Goal: Use online tool/utility: Utilize a website feature to perform a specific function

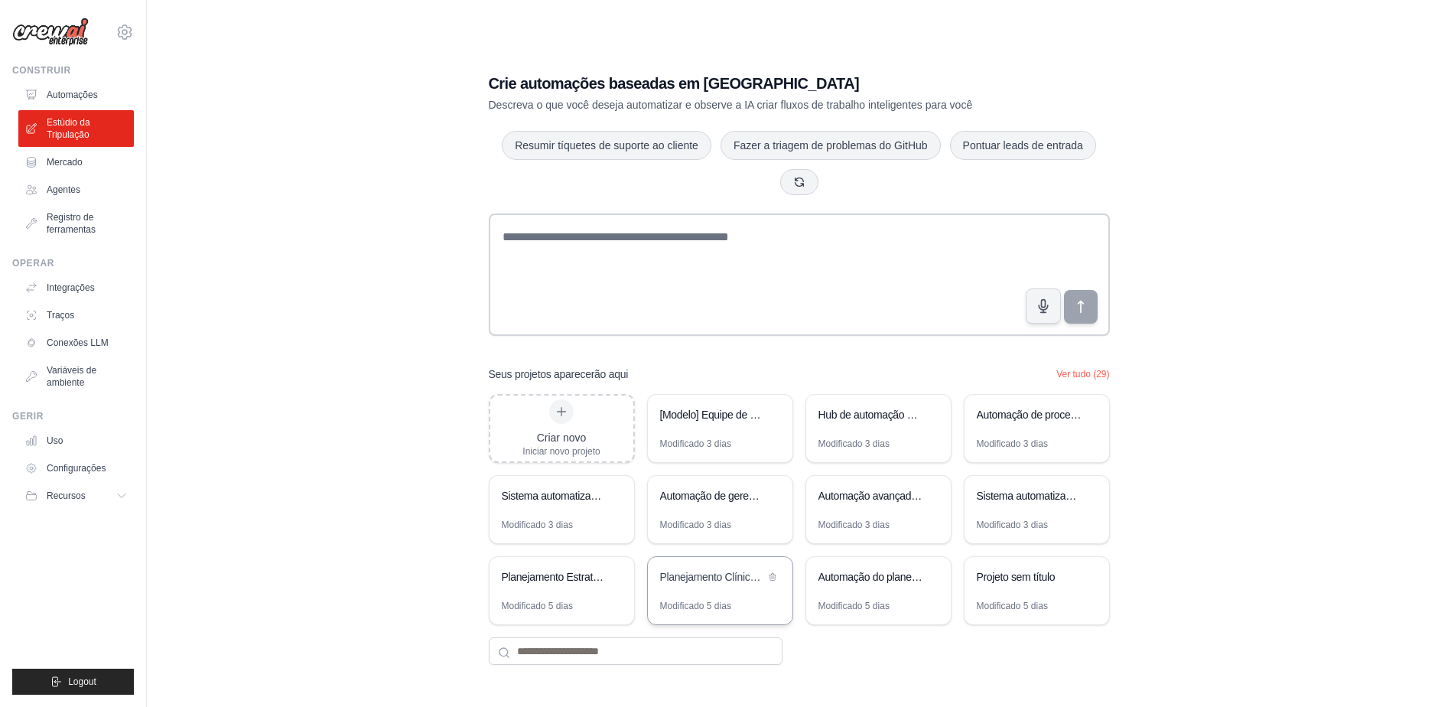
click at [732, 590] on div "Planejamento Clínico e Operacional Estratégico em Saúde" at bounding box center [720, 578] width 145 height 43
click at [541, 585] on div "Planejamento Estratégico ser_clinical_24h" at bounding box center [554, 578] width 105 height 18
click at [580, 587] on div "Planejamento Estratégico ser_clinical_24h" at bounding box center [554, 578] width 105 height 18
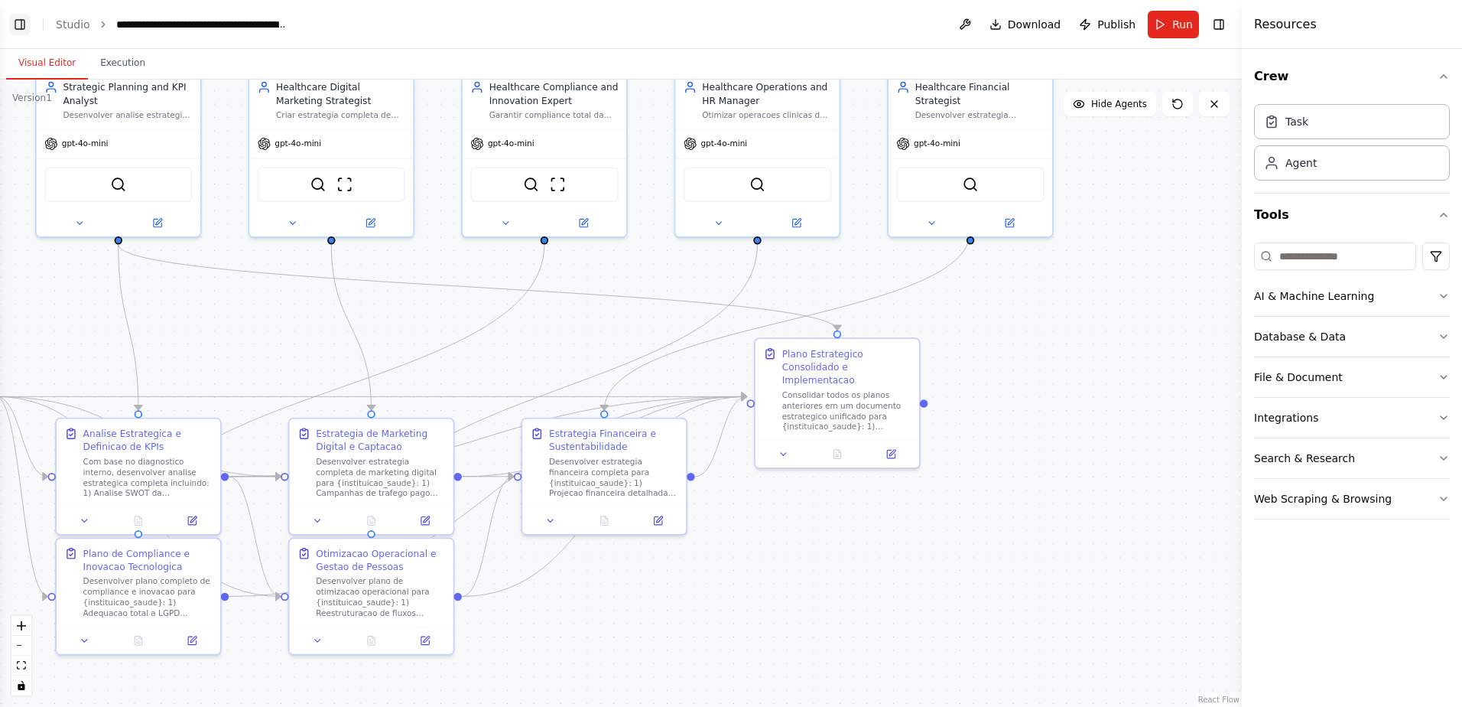
click at [25, 28] on button "Toggle Left Sidebar" at bounding box center [19, 24] width 21 height 21
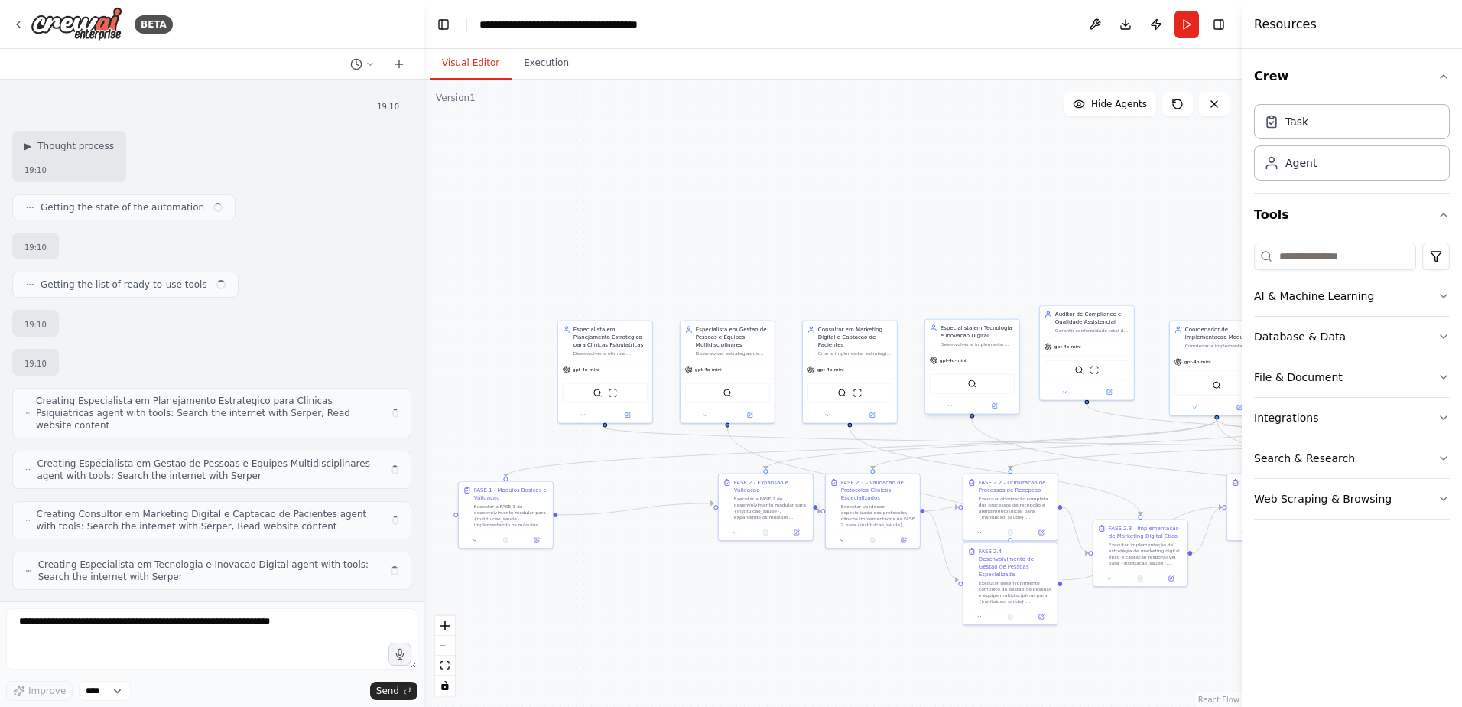
click at [474, 180] on div ".deletable-edge-delete-btn { width: 20px; height: 20px; border: 0px solid #ffff…" at bounding box center [833, 393] width 818 height 627
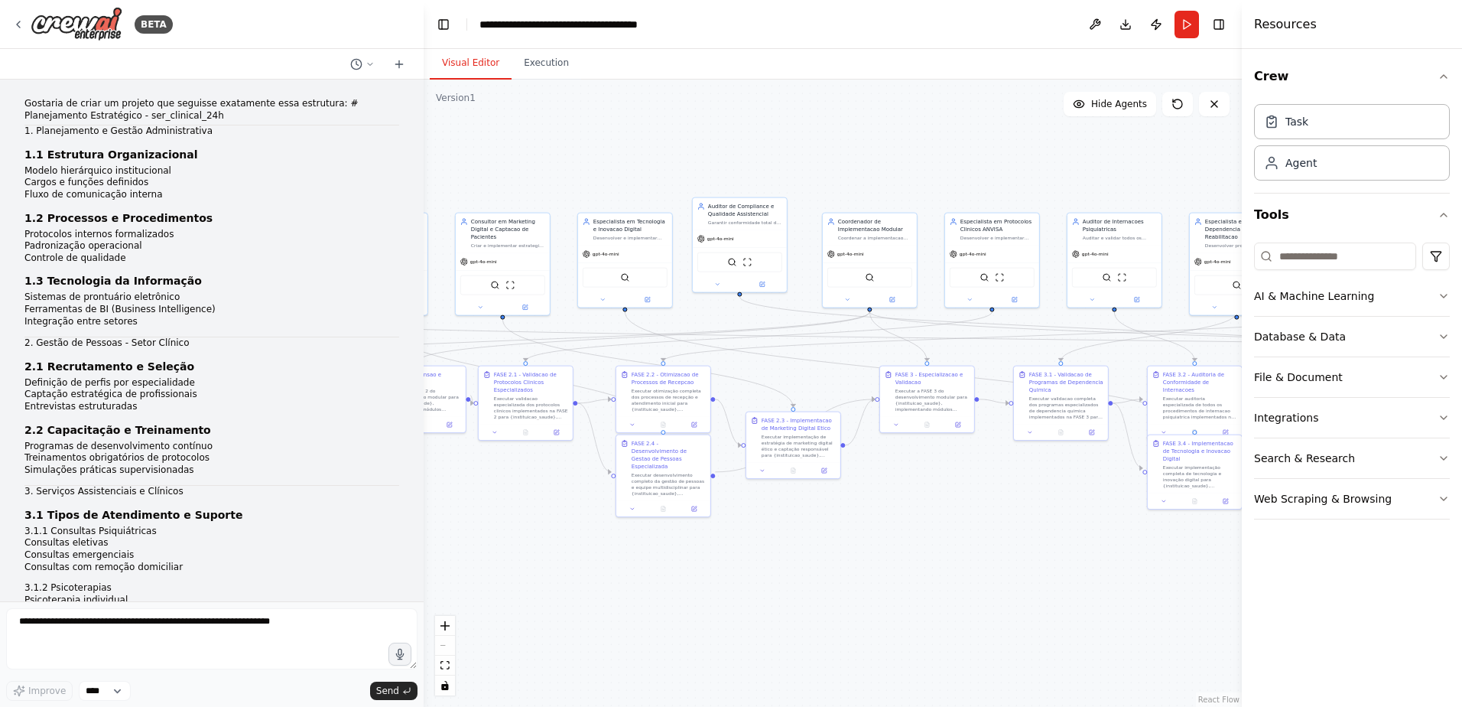
drag, startPoint x: 616, startPoint y: 234, endPoint x: 526, endPoint y: 210, distance: 93.3
click at [523, 210] on div ".deletable-edge-delete-btn { width: 20px; height: 20px; border: 0px solid #ffff…" at bounding box center [833, 393] width 818 height 627
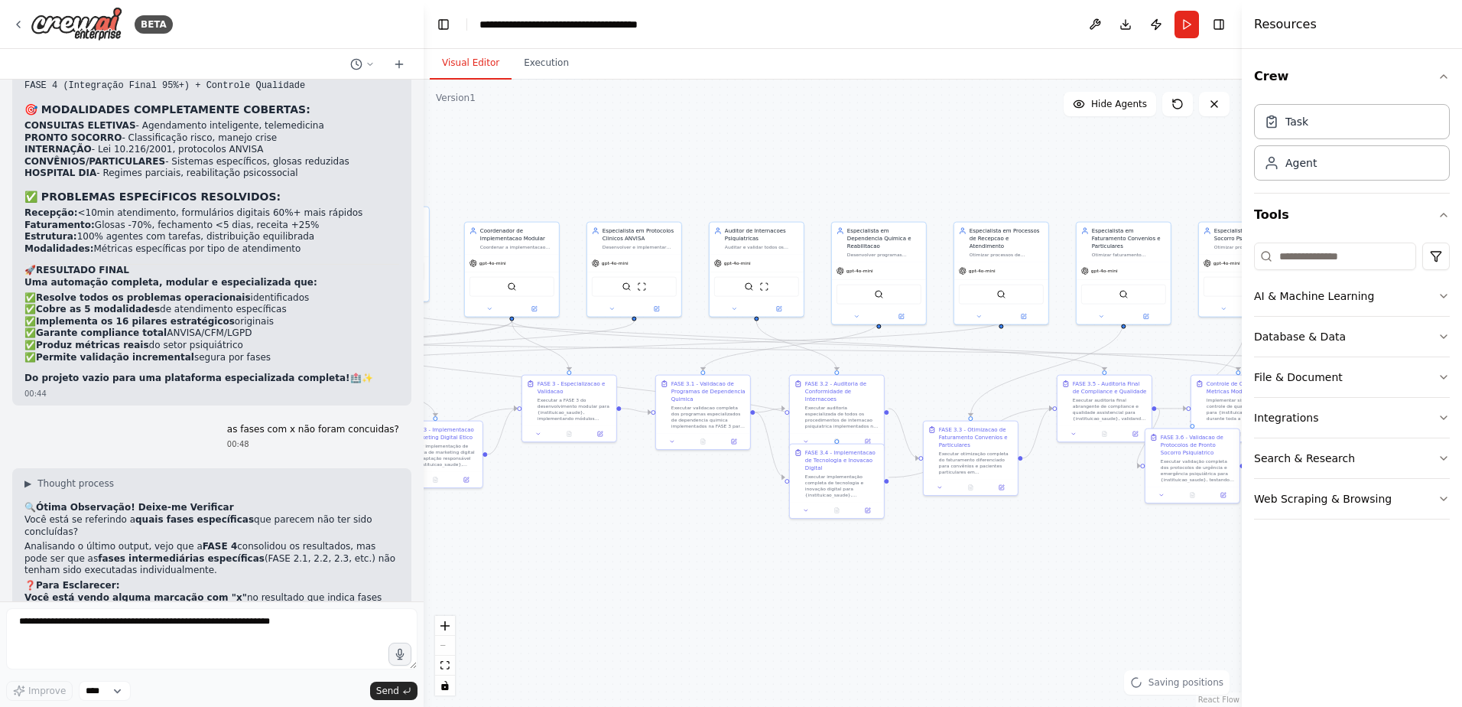
drag, startPoint x: 822, startPoint y: 588, endPoint x: 626, endPoint y: 538, distance: 202.7
click at [626, 538] on div ".deletable-edge-delete-btn { width: 20px; height: 20px; border: 0px solid #ffff…" at bounding box center [833, 393] width 818 height 627
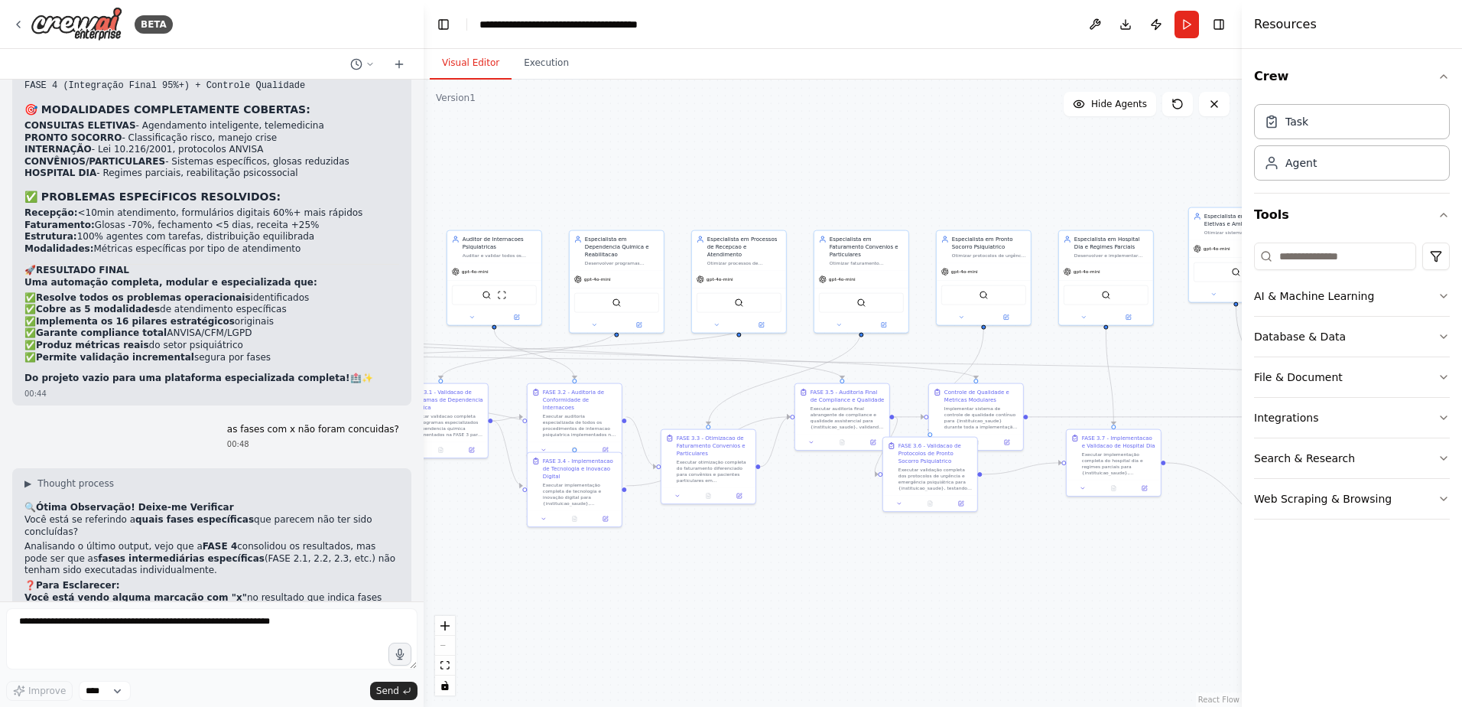
drag, startPoint x: 875, startPoint y: 593, endPoint x: 647, endPoint y: 600, distance: 228.0
click at [647, 600] on div ".deletable-edge-delete-btn { width: 20px; height: 20px; border: 0px solid #ffff…" at bounding box center [833, 393] width 818 height 627
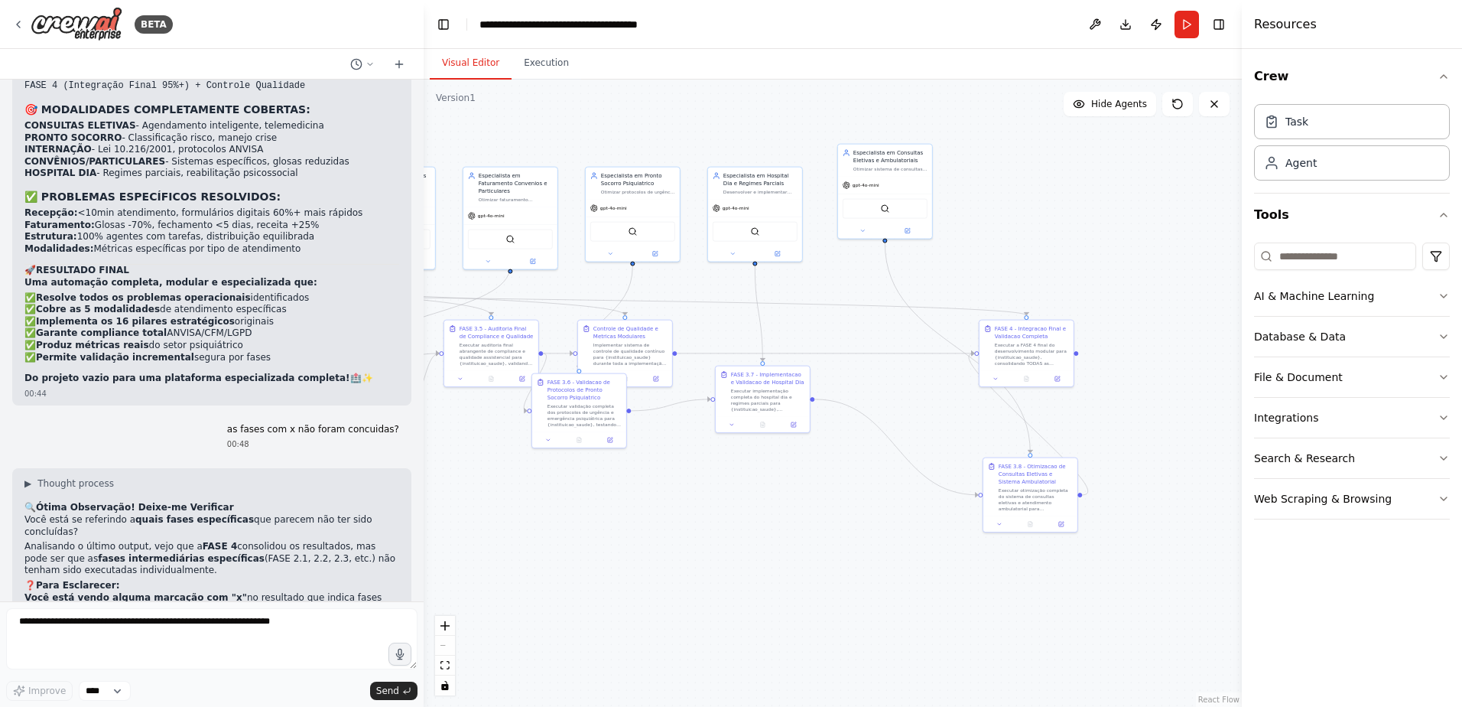
drag, startPoint x: 947, startPoint y: 619, endPoint x: 596, endPoint y: 555, distance: 356.7
click at [596, 555] on div ".deletable-edge-delete-btn { width: 20px; height: 20px; border: 0px solid #ffff…" at bounding box center [833, 393] width 818 height 627
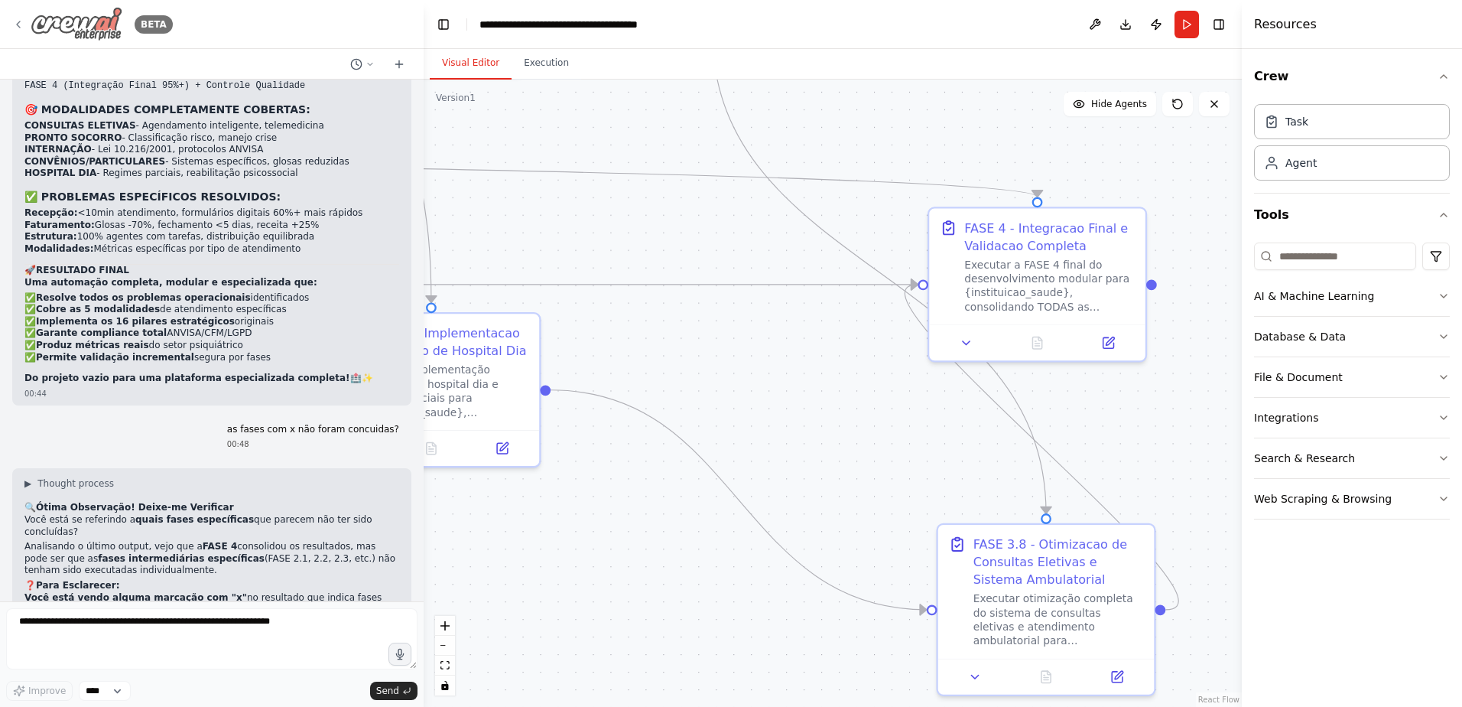
click at [20, 22] on icon at bounding box center [18, 24] width 12 height 12
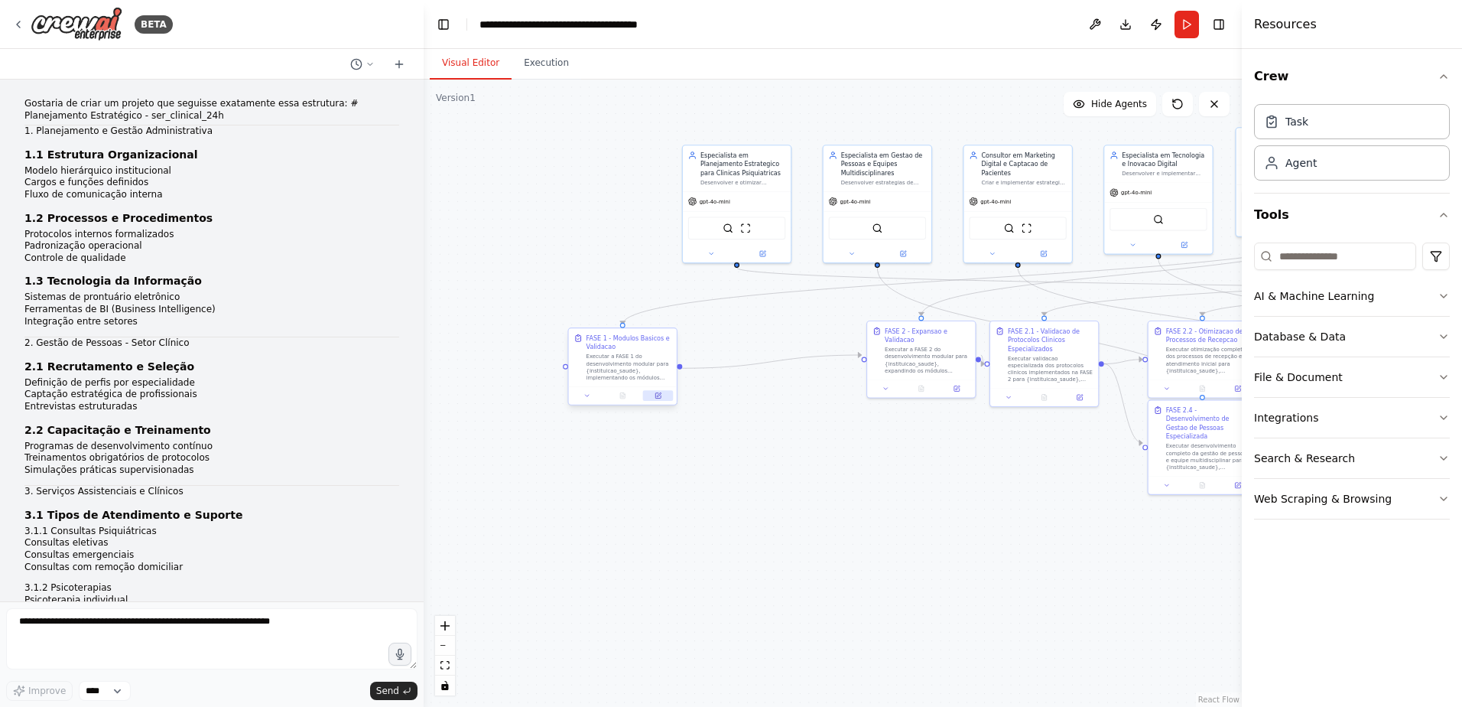
scroll to position [26811, 0]
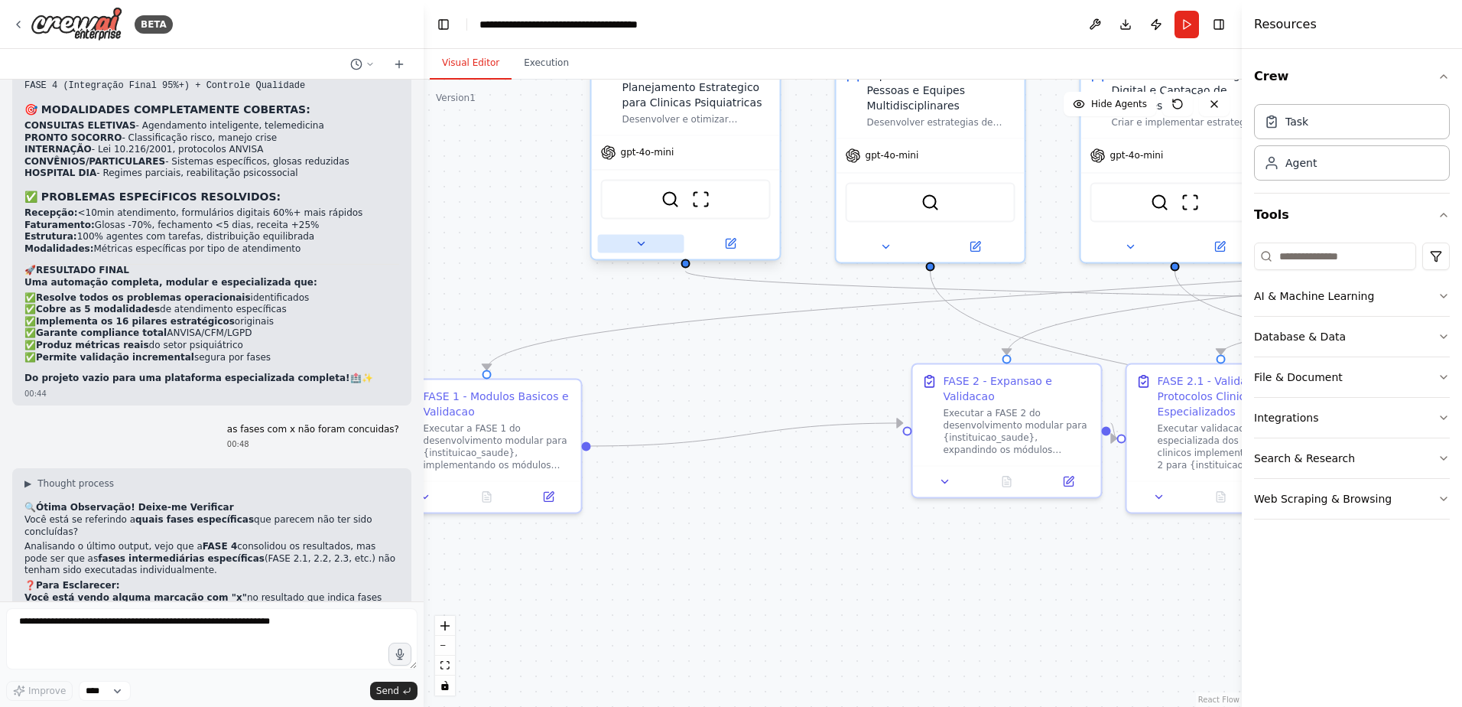
click at [638, 246] on icon at bounding box center [641, 243] width 12 height 12
click at [642, 245] on icon at bounding box center [641, 243] width 6 height 3
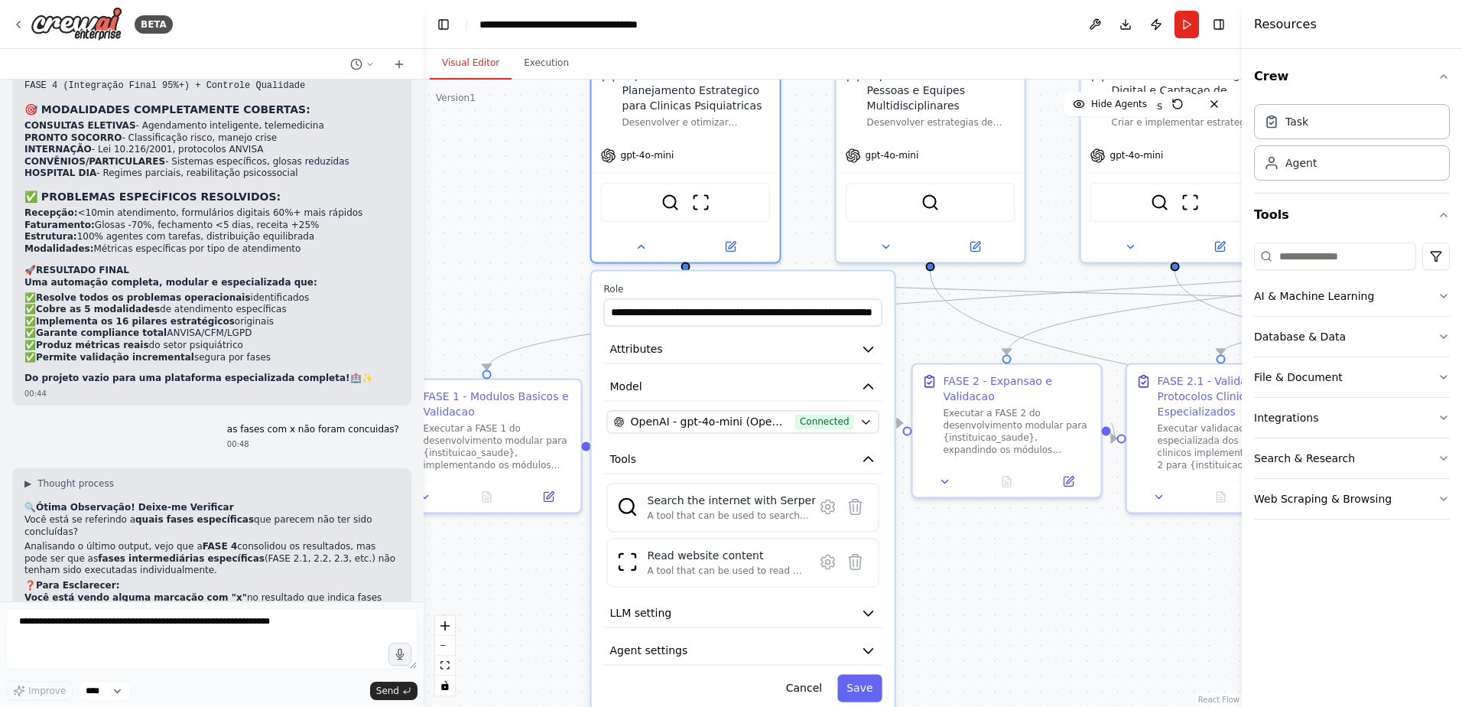
click at [492, 251] on div ".deletable-edge-delete-btn { width: 20px; height: 20px; border: 0px solid #ffff…" at bounding box center [833, 393] width 818 height 627
click at [1187, 25] on button "Run" at bounding box center [1187, 25] width 24 height 28
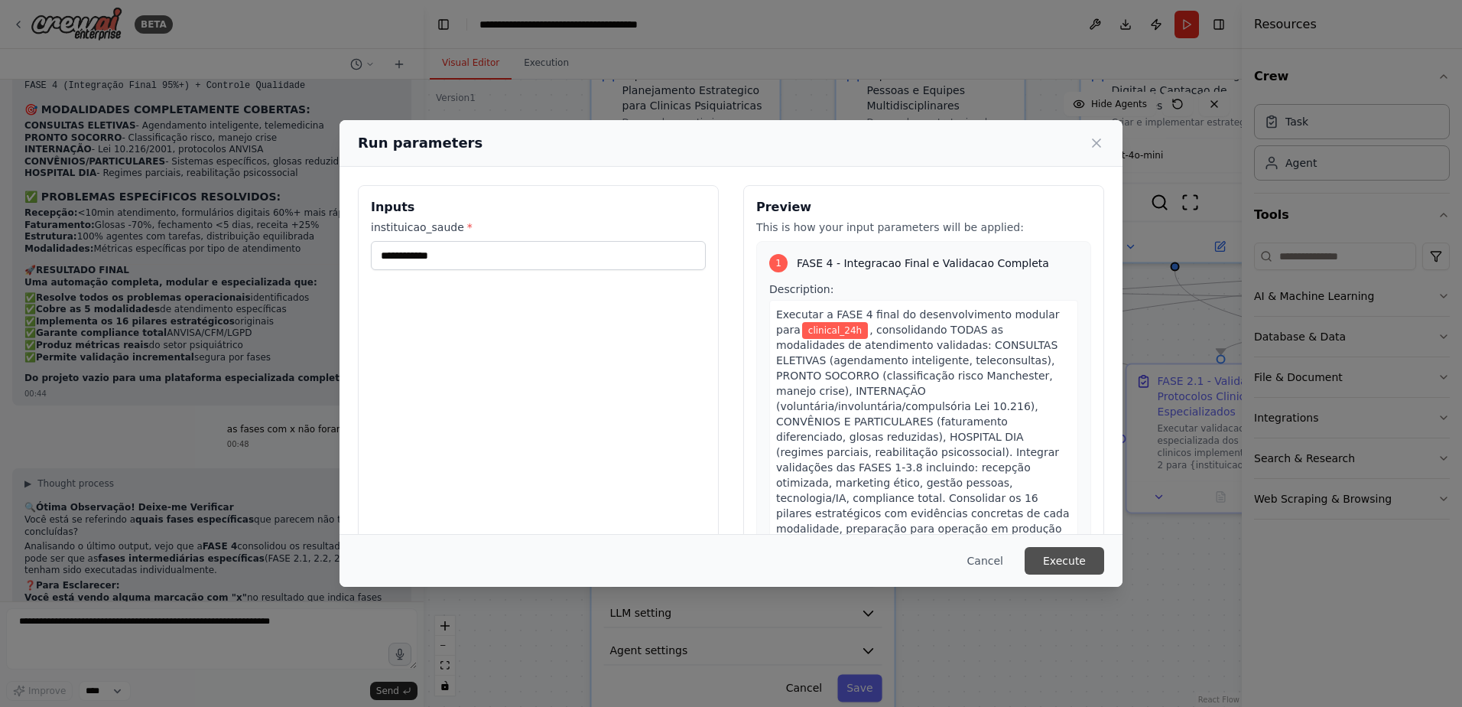
click at [1055, 563] on button "Execute" at bounding box center [1065, 561] width 80 height 28
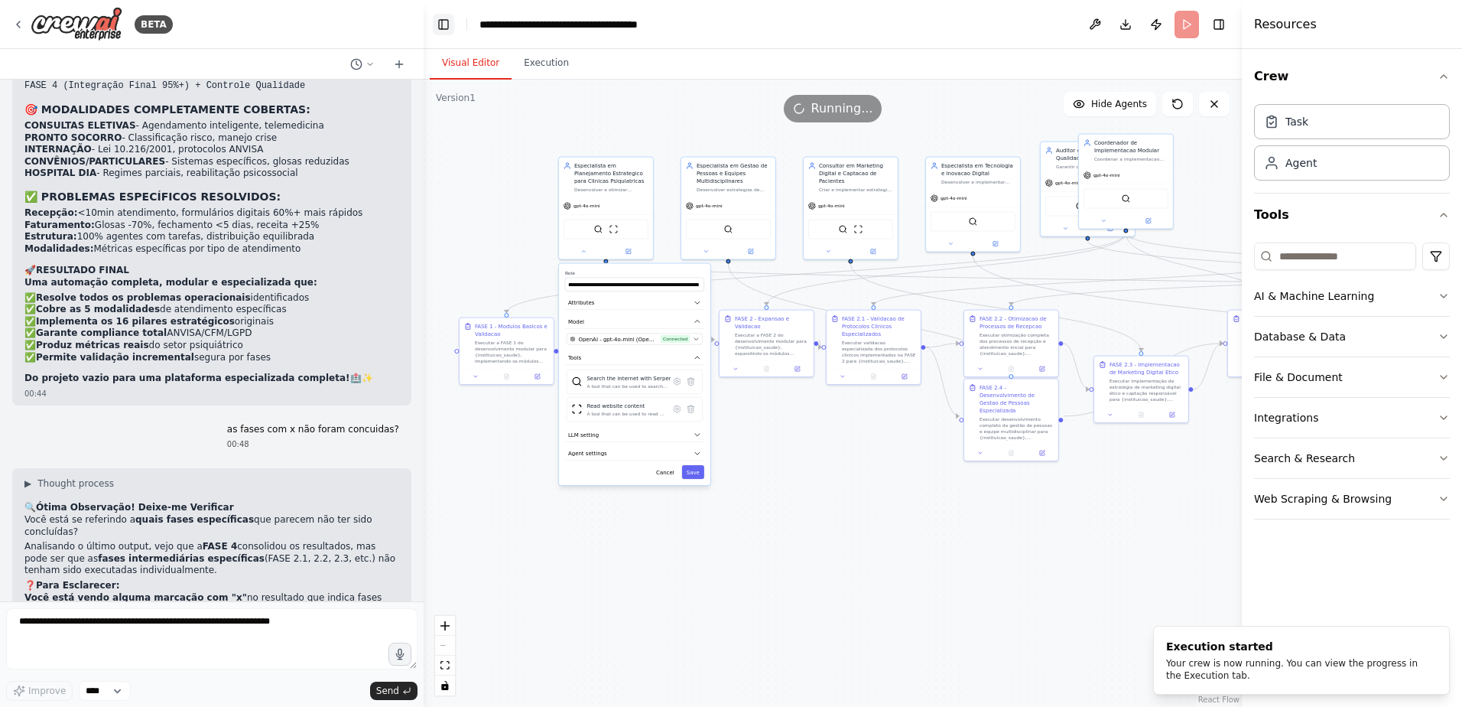
click at [443, 25] on button "Toggle Left Sidebar" at bounding box center [443, 24] width 21 height 21
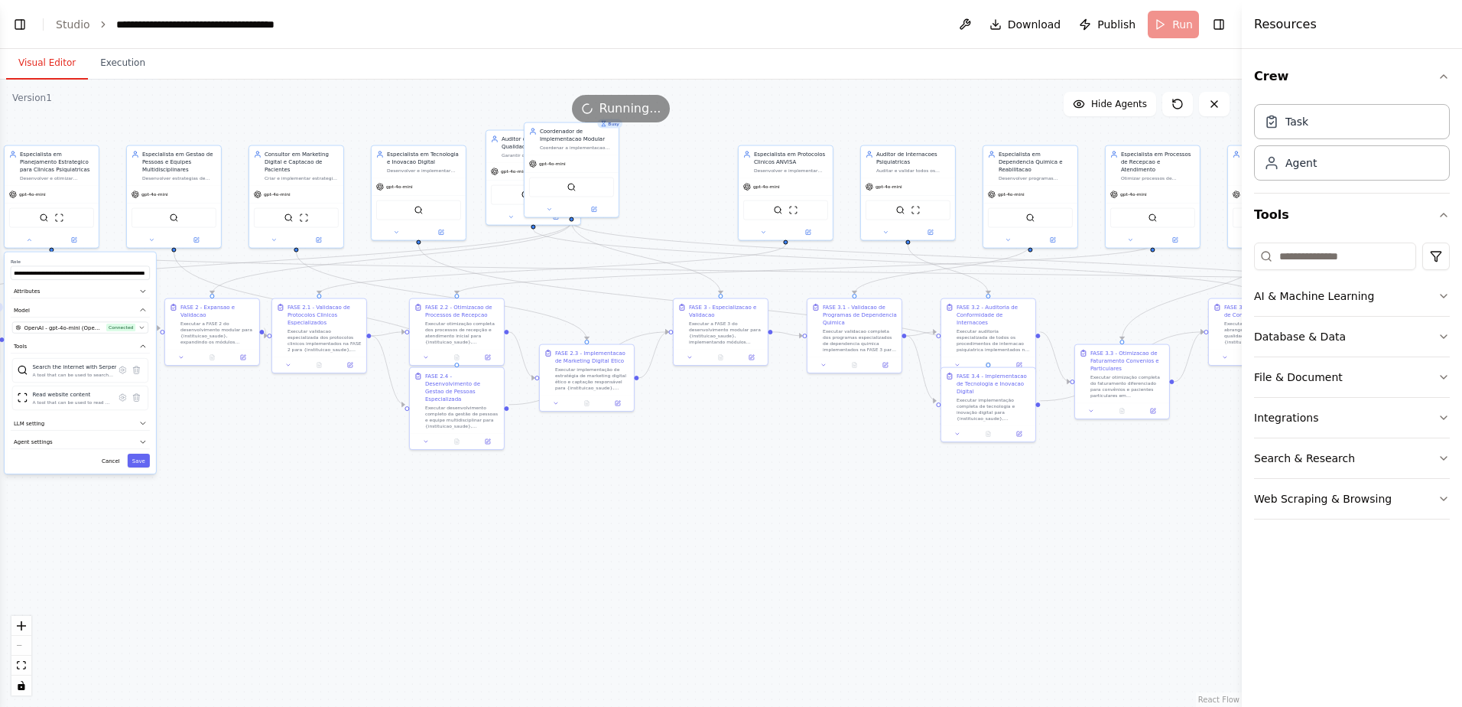
drag, startPoint x: 962, startPoint y: 524, endPoint x: 831, endPoint y: 512, distance: 131.3
click at [831, 512] on div ".deletable-edge-delete-btn { width: 20px; height: 20px; border: 0px solid #ffff…" at bounding box center [621, 393] width 1242 height 627
click at [732, 473] on div ".deletable-edge-delete-btn { width: 20px; height: 20px; border: 0px solid #ffff…" at bounding box center [621, 393] width 1242 height 627
click at [1169, 19] on button "Run" at bounding box center [1173, 25] width 51 height 28
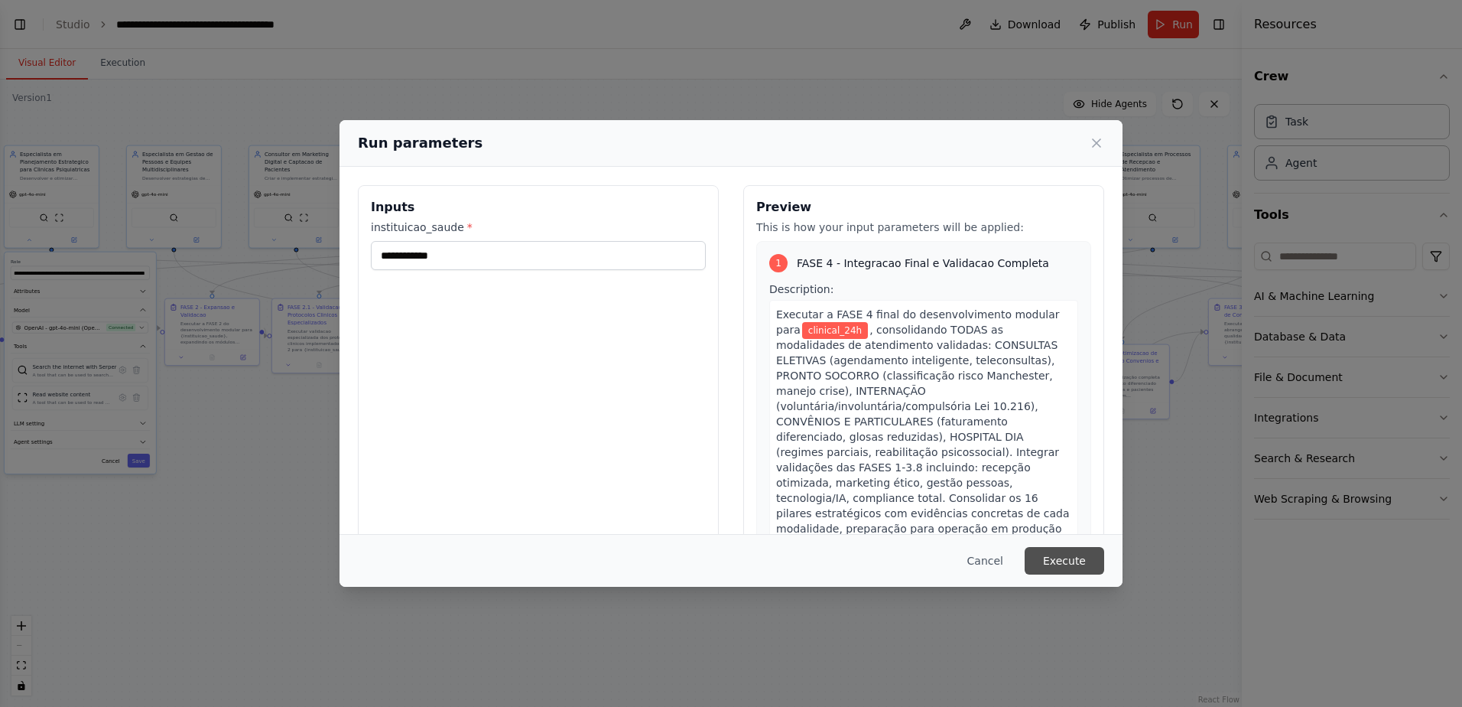
click at [1061, 557] on button "Execute" at bounding box center [1065, 561] width 80 height 28
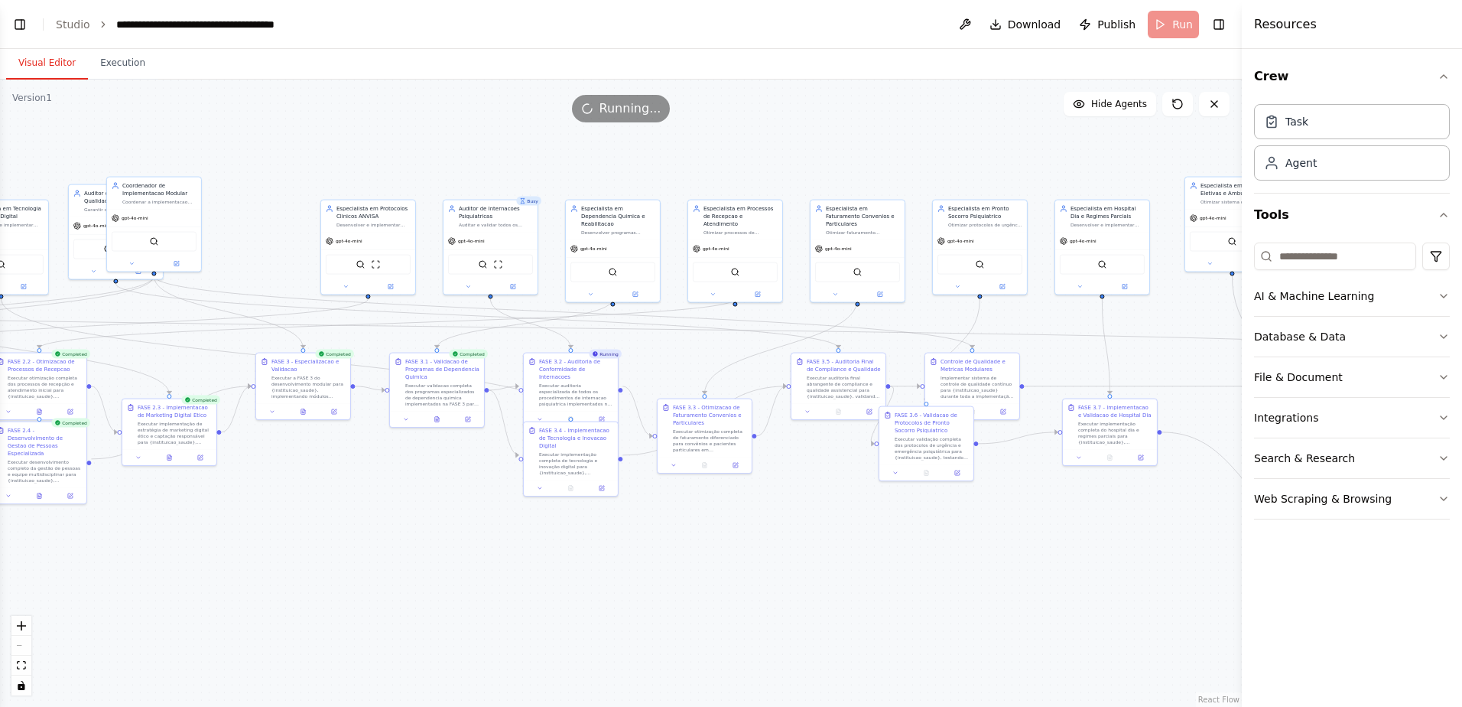
drag, startPoint x: 783, startPoint y: 457, endPoint x: 366, endPoint y: 511, distance: 421.1
click at [366, 511] on div ".deletable-edge-delete-btn { width: 20px; height: 20px; border: 0px solid #ffff…" at bounding box center [621, 393] width 1242 height 627
drag, startPoint x: 914, startPoint y: 460, endPoint x: 902, endPoint y: 504, distance: 45.1
click at [902, 504] on div "FASE 3.6 - Validacao de Protocolos de Pronto Socorro Psiquiatrico Executar vali…" at bounding box center [919, 480] width 94 height 58
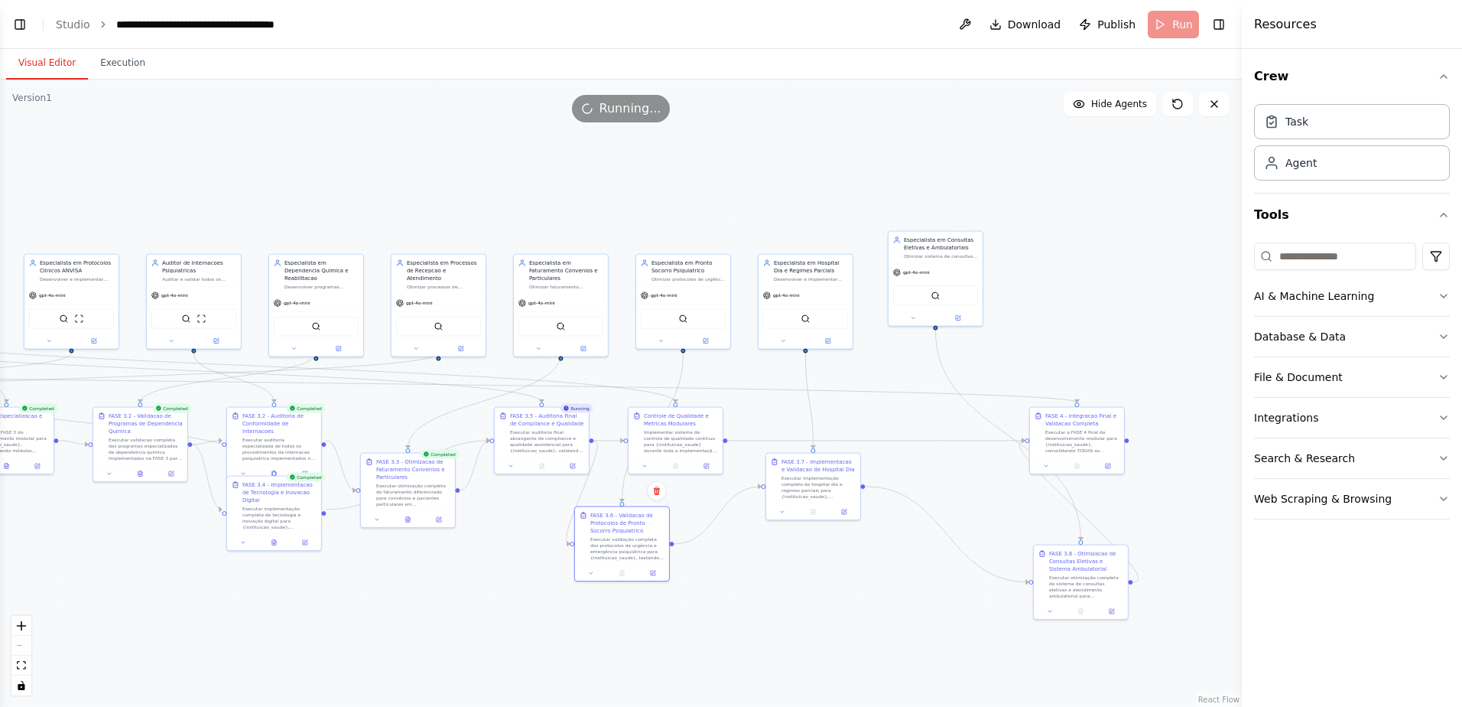
drag, startPoint x: 905, startPoint y: 147, endPoint x: 609, endPoint y: 201, distance: 301.7
click at [609, 201] on div ".deletable-edge-delete-btn { width: 20px; height: 20px; border: 0px solid #ffff…" at bounding box center [621, 393] width 1242 height 627
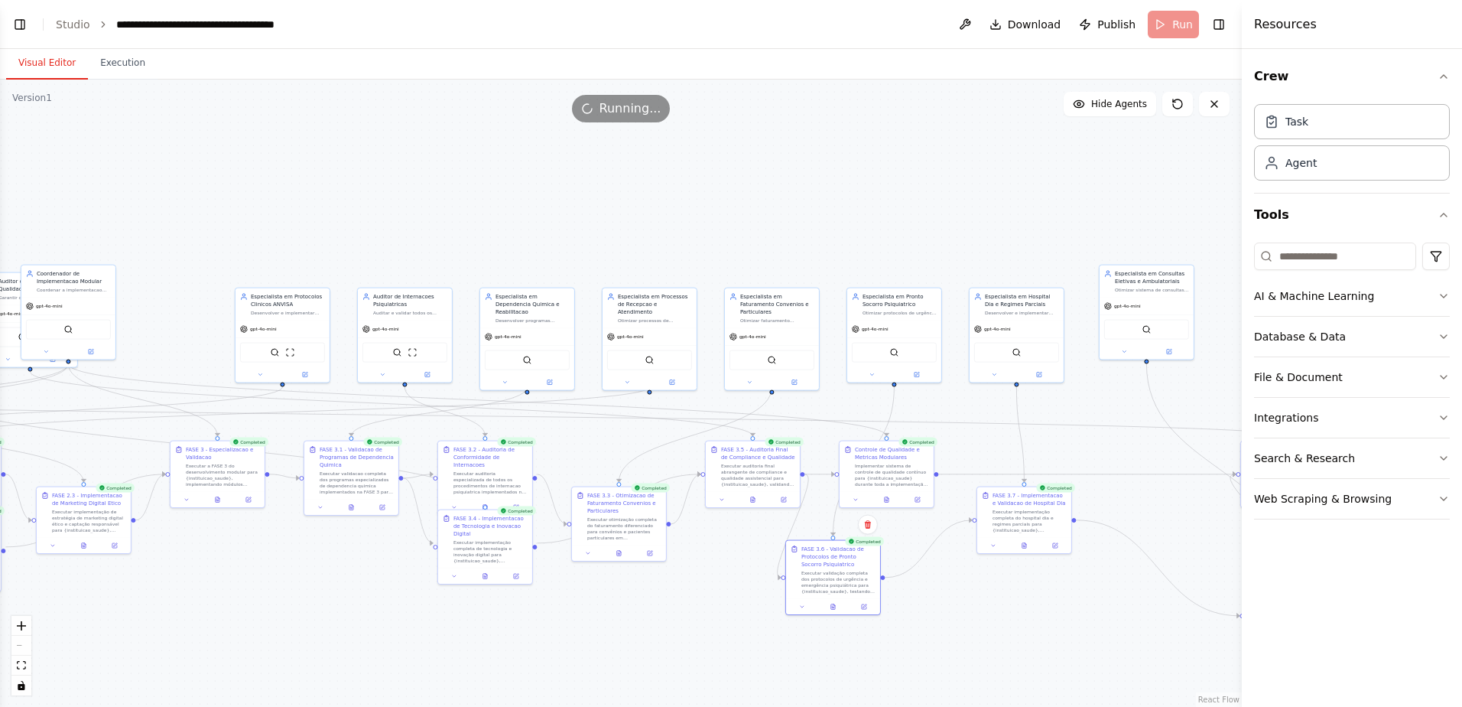
drag, startPoint x: 525, startPoint y: 222, endPoint x: 552, endPoint y: 226, distance: 27.0
click at [552, 226] on div ".deletable-edge-delete-btn { width: 20px; height: 20px; border: 0px solid #ffff…" at bounding box center [621, 393] width 1242 height 627
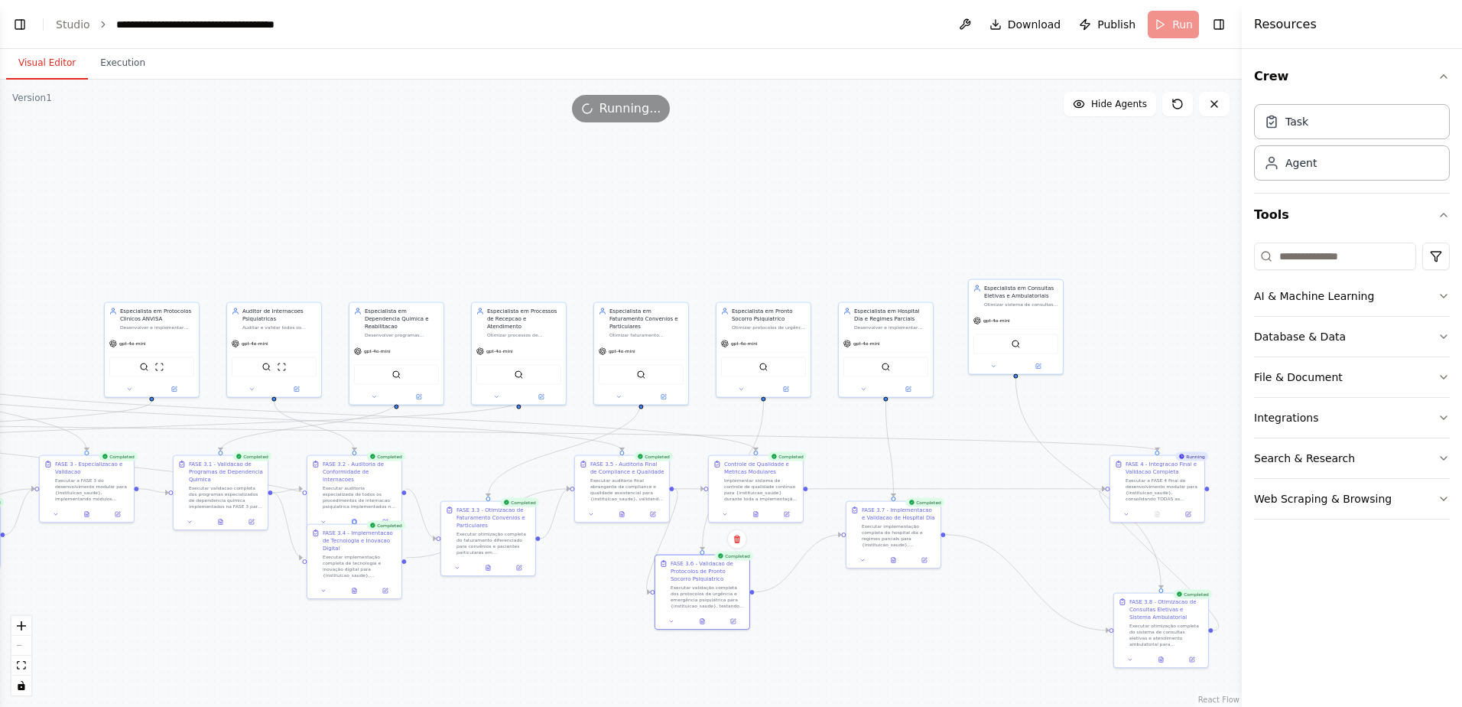
drag, startPoint x: 848, startPoint y: 177, endPoint x: 711, endPoint y: 193, distance: 137.8
click at [711, 193] on div ".deletable-edge-delete-btn { width: 20px; height: 20px; border: 0px solid #ffff…" at bounding box center [621, 393] width 1242 height 627
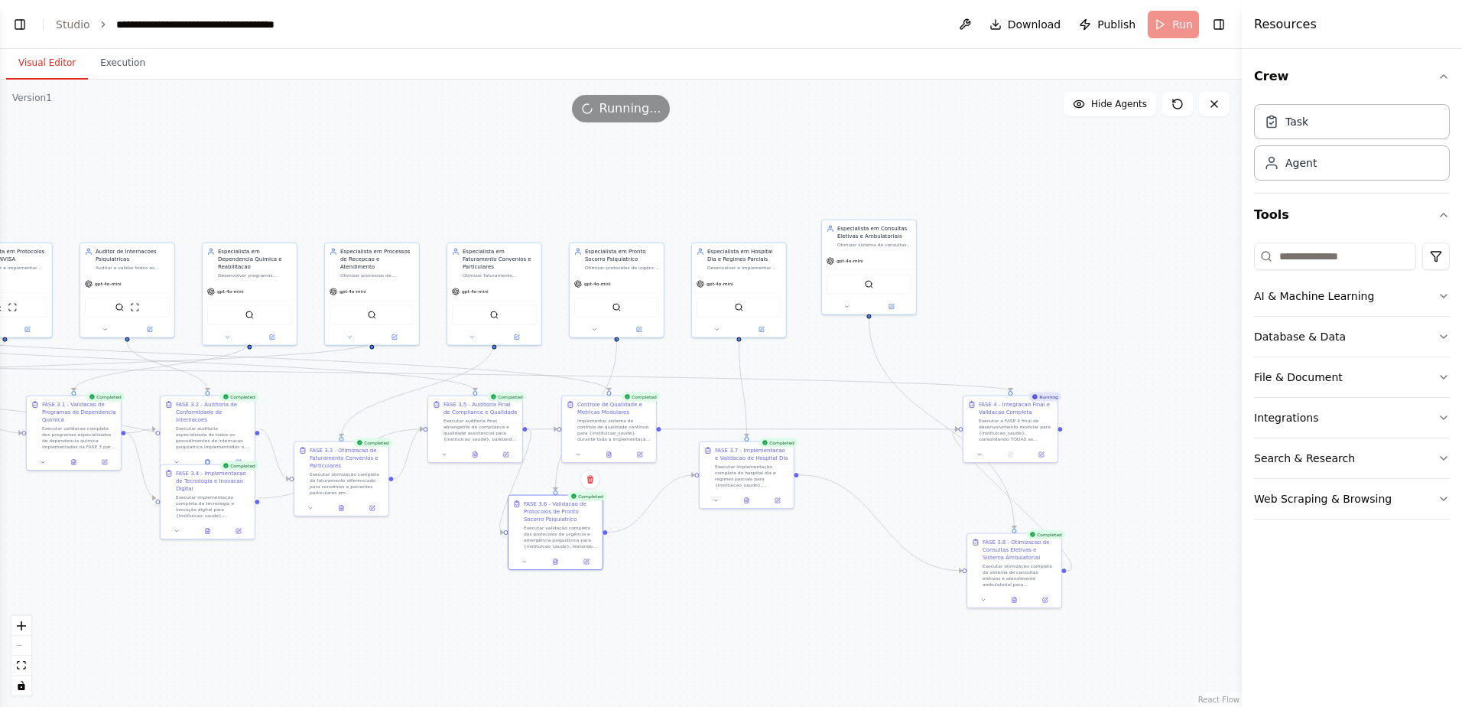
click at [769, 177] on div ".deletable-edge-delete-btn { width: 20px; height: 20px; border: 0px solid #ffff…" at bounding box center [621, 393] width 1242 height 627
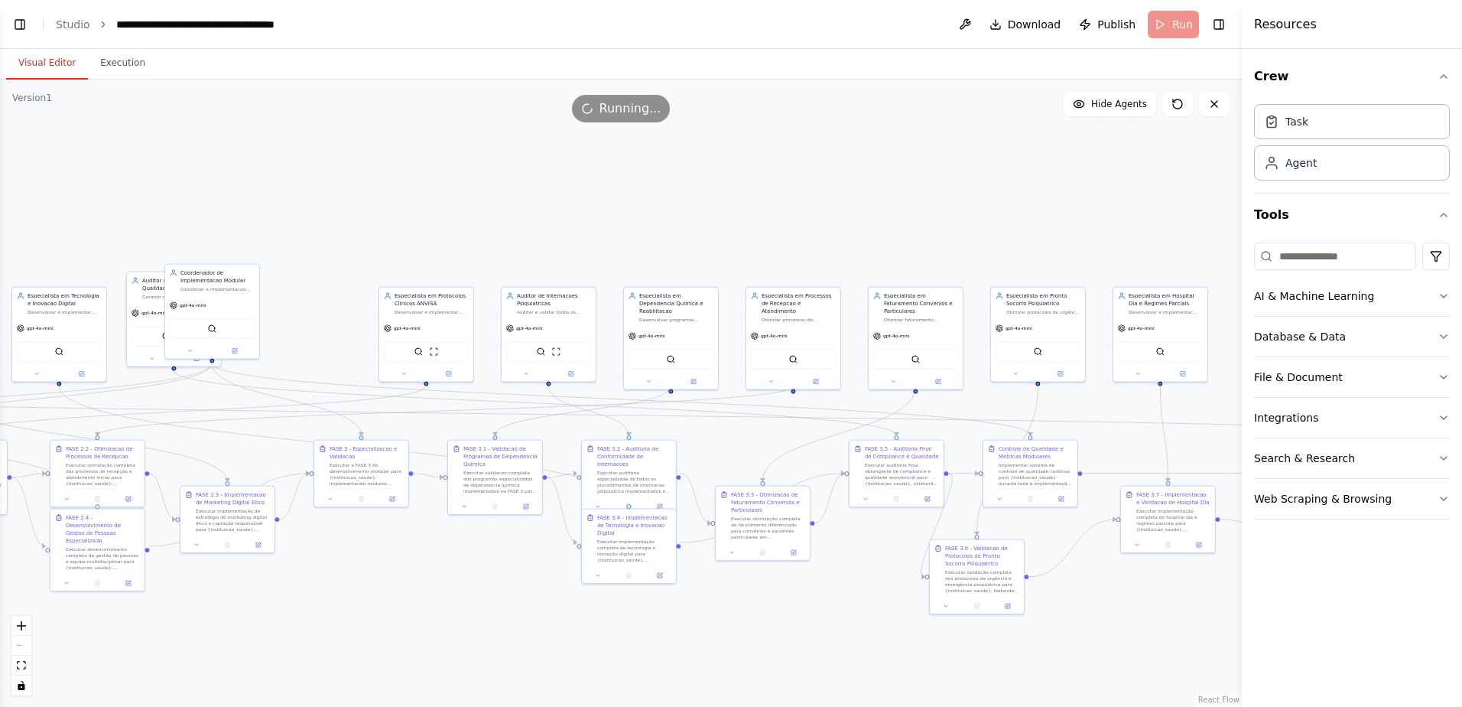
drag, startPoint x: 495, startPoint y: 176, endPoint x: 920, endPoint y: 220, distance: 427.5
click at [920, 220] on div ".deletable-edge-delete-btn { width: 20px; height: 20px; border: 0px solid #ffff…" at bounding box center [621, 393] width 1242 height 627
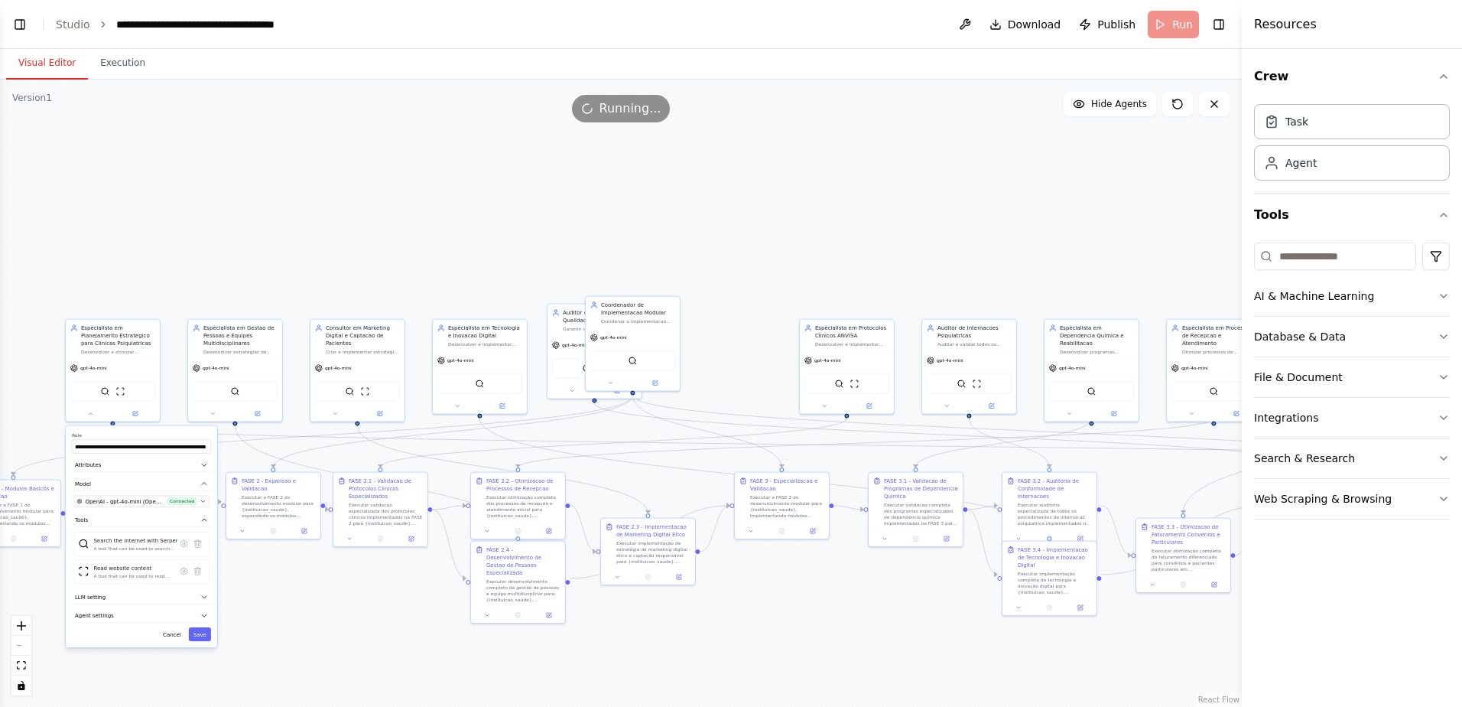
drag, startPoint x: 403, startPoint y: 200, endPoint x: 824, endPoint y: 232, distance: 421.8
click at [824, 232] on div ".deletable-edge-delete-btn { width: 20px; height: 20px; border: 0px solid #ffff…" at bounding box center [621, 393] width 1242 height 627
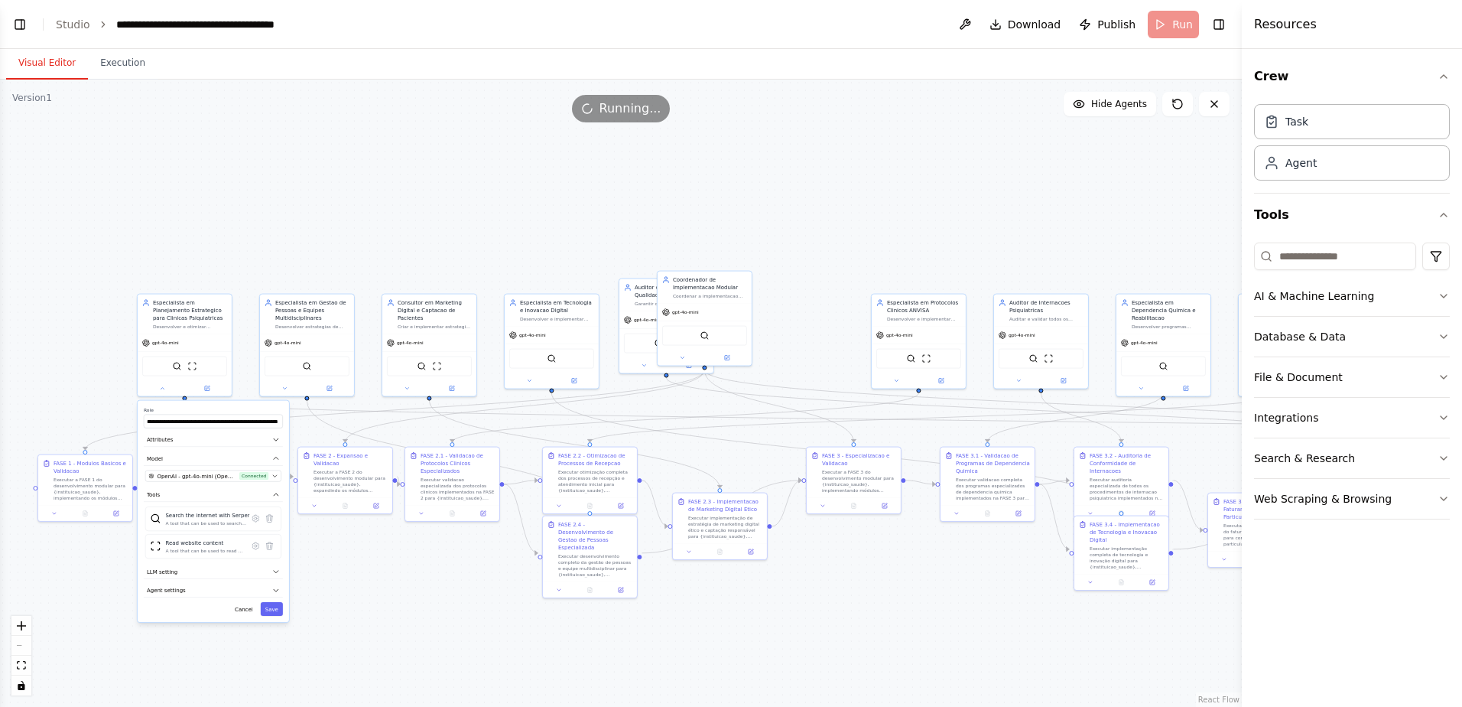
drag, startPoint x: 343, startPoint y: 201, endPoint x: 415, endPoint y: 176, distance: 76.2
click at [415, 176] on div ".deletable-edge-delete-btn { width: 20px; height: 20px; border: 0px solid #ffff…" at bounding box center [621, 393] width 1242 height 627
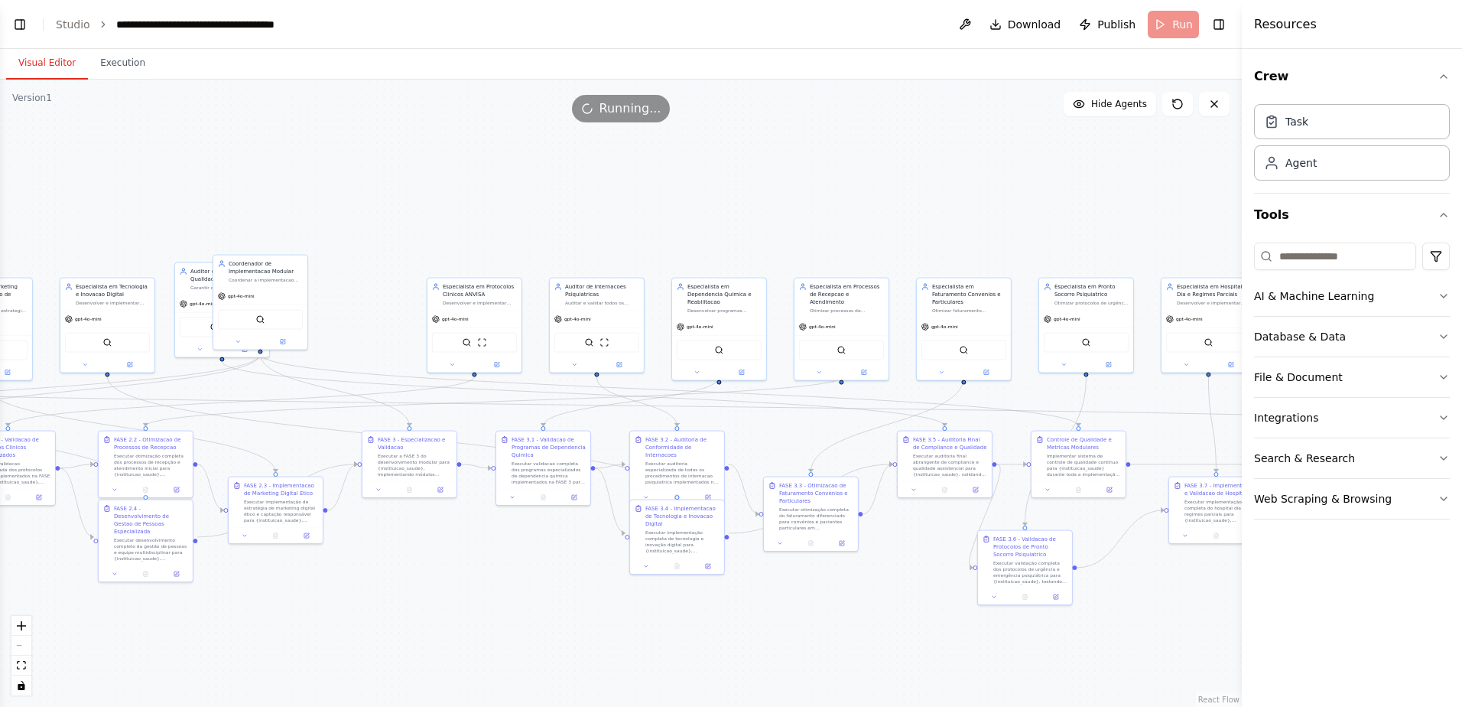
drag, startPoint x: 834, startPoint y: 202, endPoint x: 389, endPoint y: 186, distance: 444.6
click at [389, 186] on div ".deletable-edge-delete-btn { width: 20px; height: 20px; border: 0px solid #ffff…" at bounding box center [621, 393] width 1242 height 627
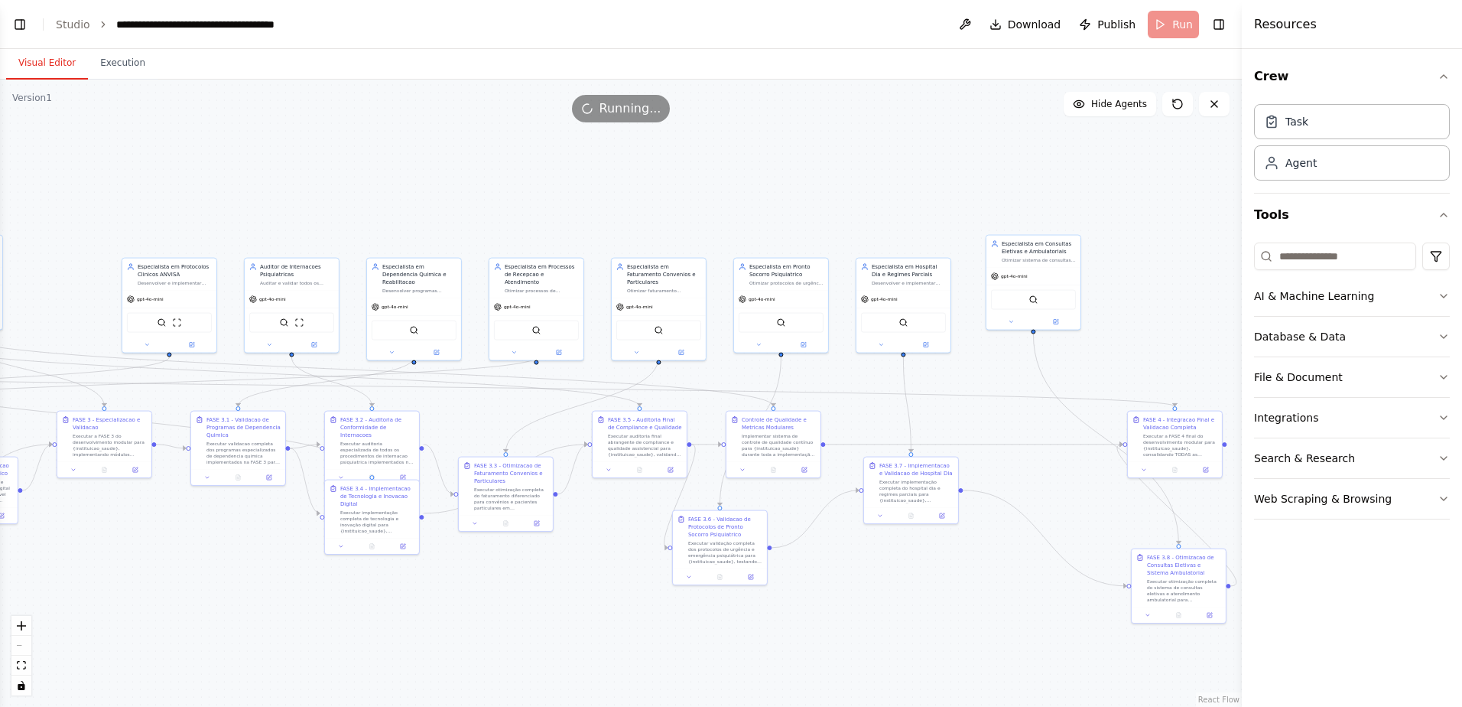
drag, startPoint x: 827, startPoint y: 203, endPoint x: 522, endPoint y: 183, distance: 305.8
click at [522, 183] on div ".deletable-edge-delete-btn { width: 20px; height: 20px; border: 0px solid #ffff…" at bounding box center [621, 393] width 1242 height 627
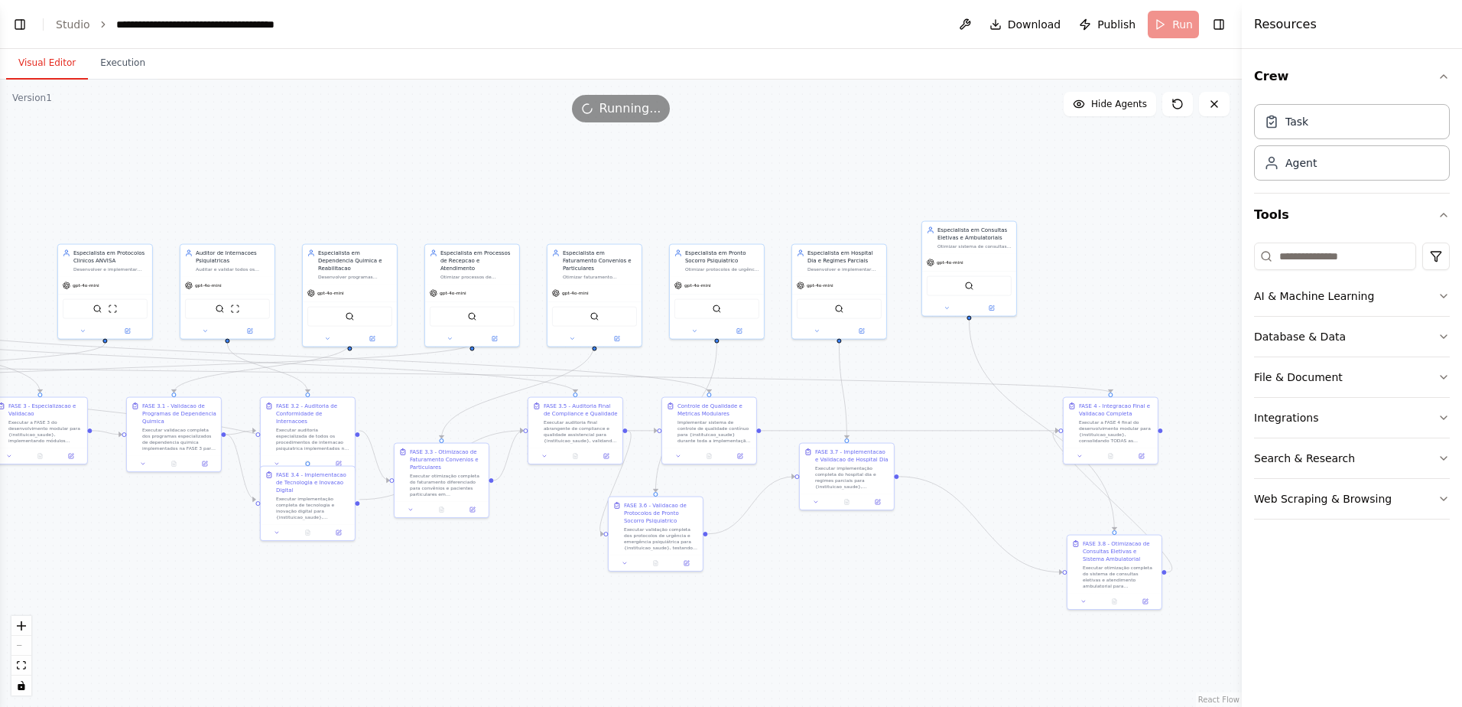
drag, startPoint x: 693, startPoint y: 192, endPoint x: 629, endPoint y: 178, distance: 65.7
click at [629, 178] on div ".deletable-edge-delete-btn { width: 20px; height: 20px; border: 0px solid #ffff…" at bounding box center [621, 393] width 1242 height 627
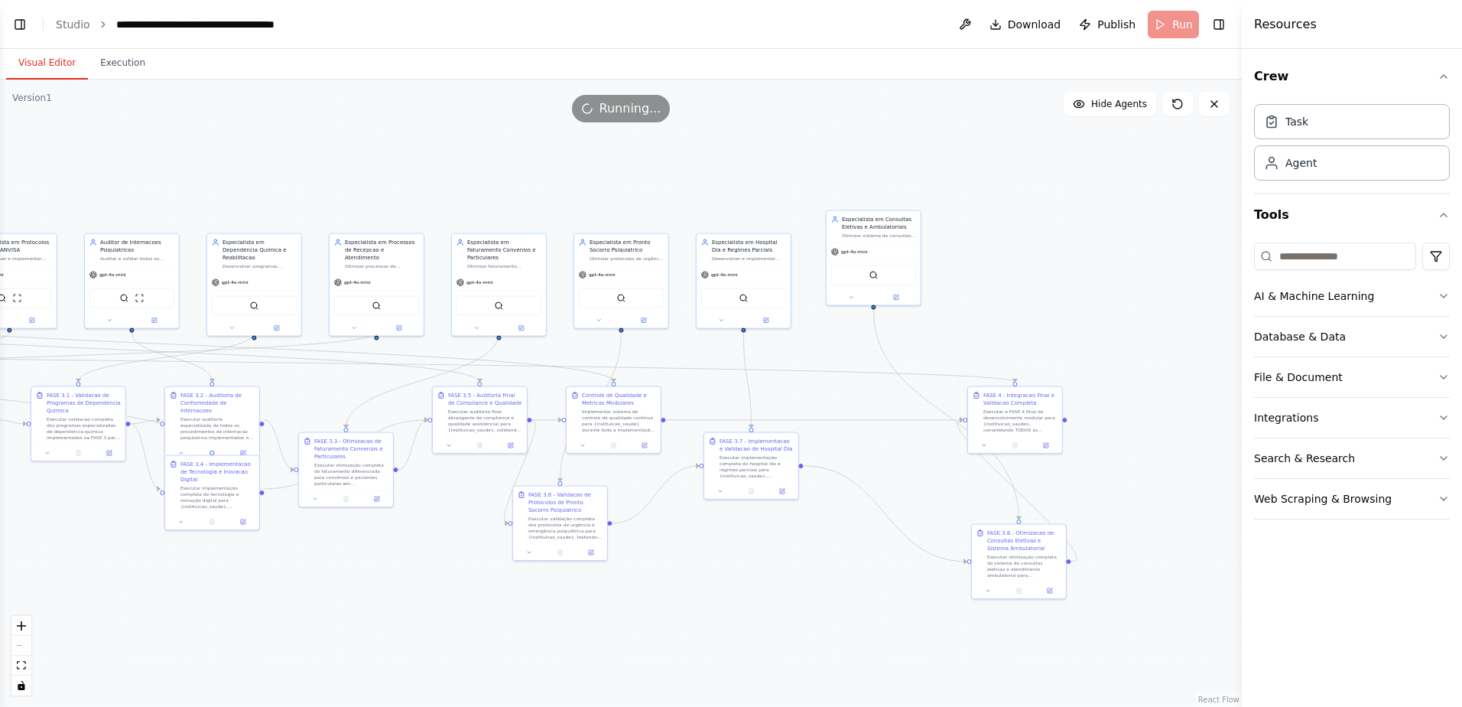
drag, startPoint x: 808, startPoint y: 171, endPoint x: 712, endPoint y: 161, distance: 96.2
click at [712, 161] on div ".deletable-edge-delete-btn { width: 20px; height: 20px; border: 0px solid #ffff…" at bounding box center [621, 393] width 1242 height 627
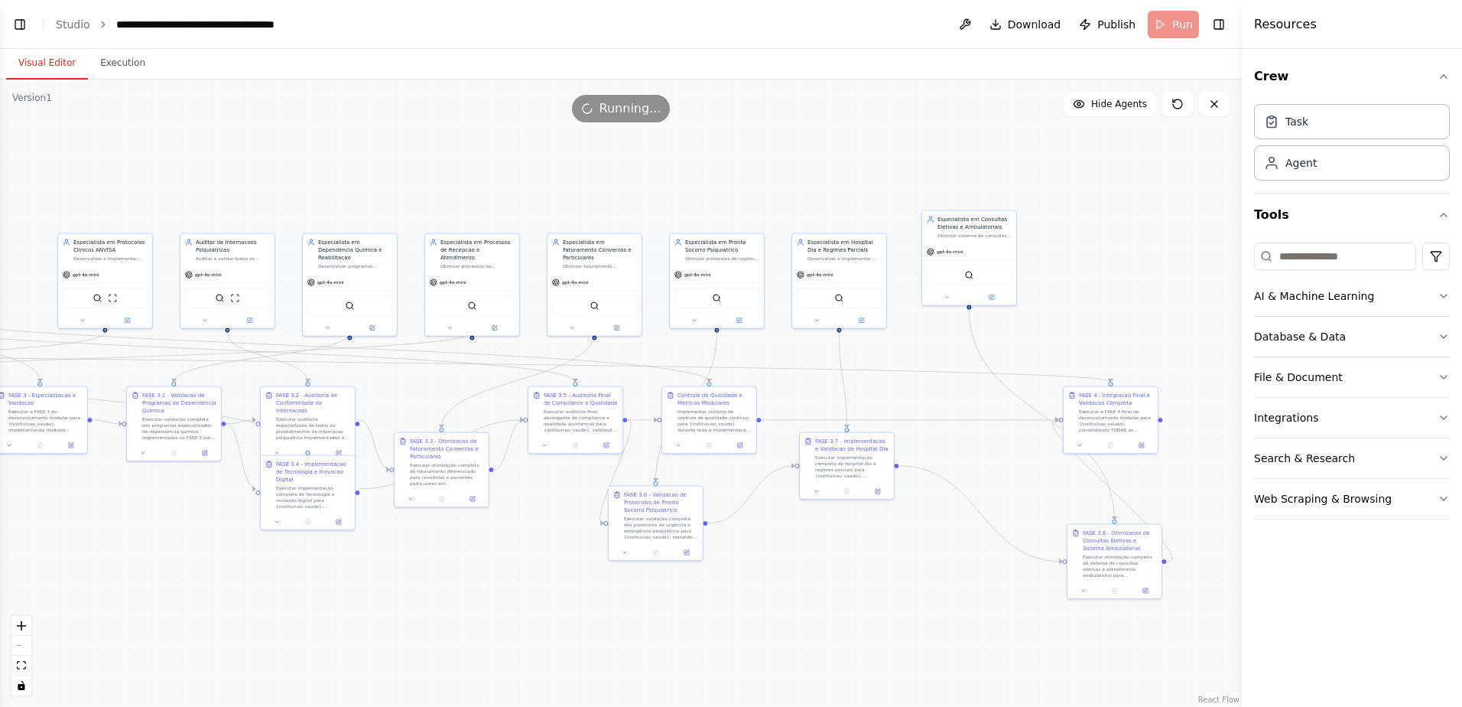
drag, startPoint x: 369, startPoint y: 164, endPoint x: 497, endPoint y: 167, distance: 127.8
click at [509, 166] on div ".deletable-edge-delete-btn { width: 20px; height: 20px; border: 0px solid #ffff…" at bounding box center [621, 393] width 1242 height 627
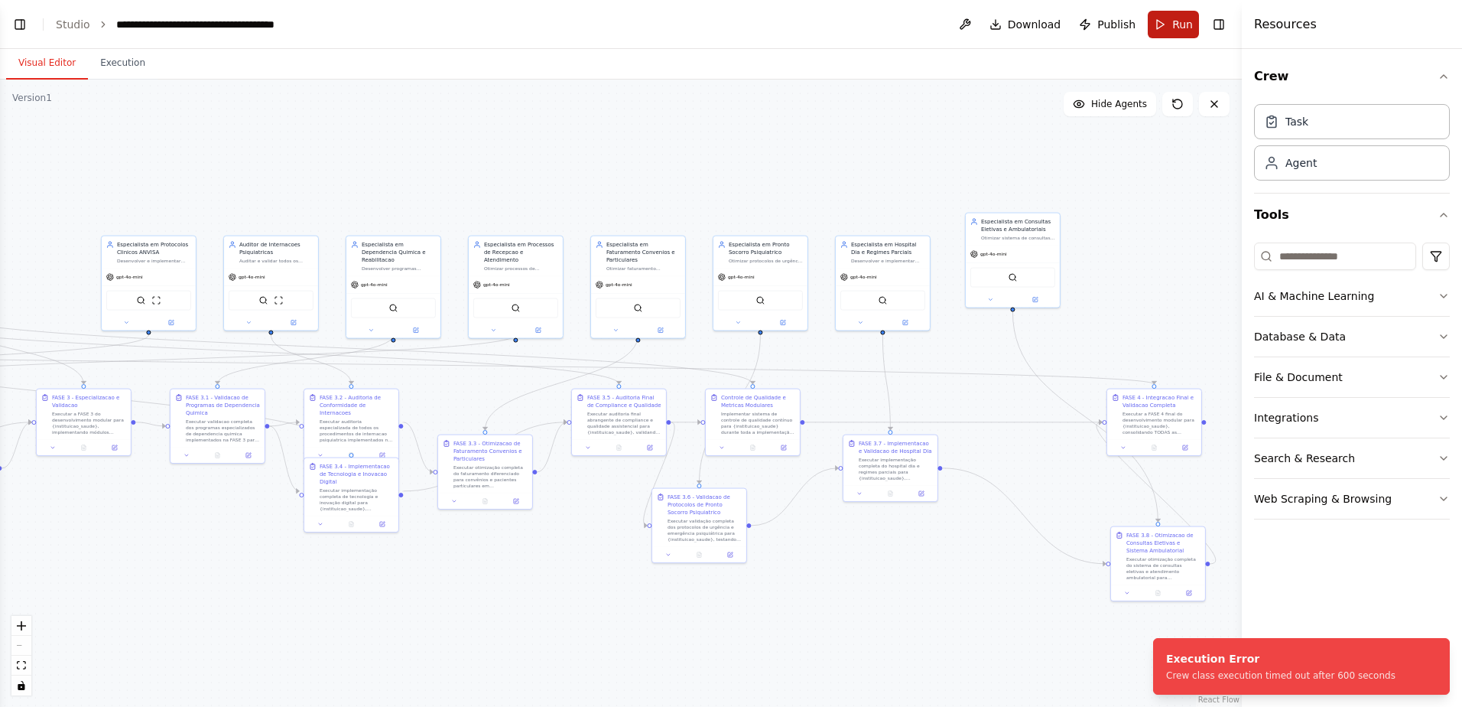
click at [1179, 18] on span "Run" at bounding box center [1182, 24] width 21 height 15
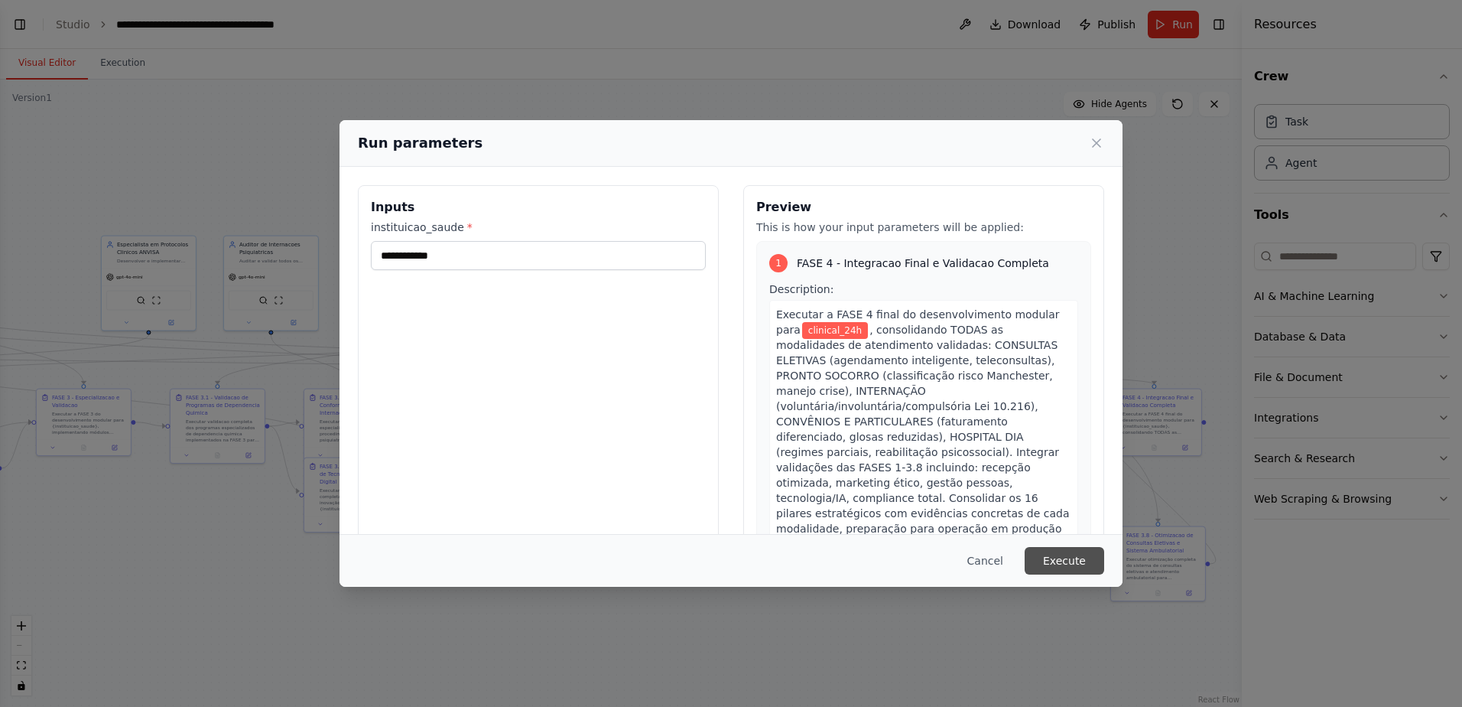
click at [1055, 553] on button "Execute" at bounding box center [1065, 561] width 80 height 28
